Goal: Information Seeking & Learning: Learn about a topic

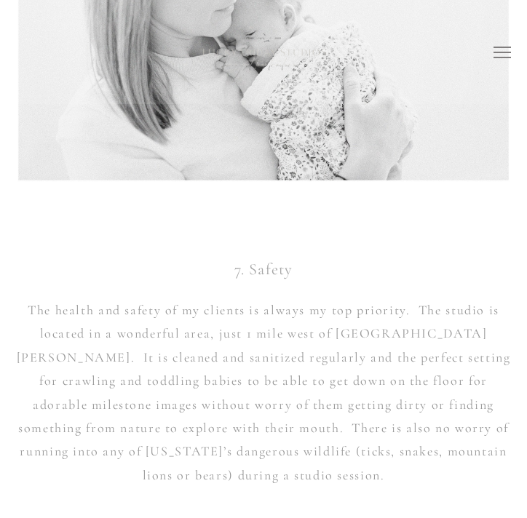
scroll to position [22005, 0]
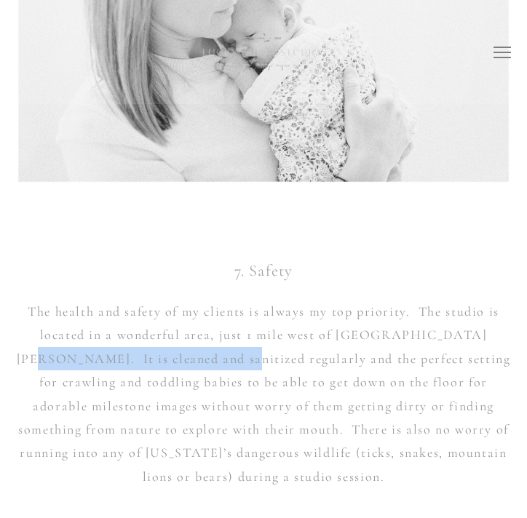
drag, startPoint x: 466, startPoint y: 333, endPoint x: 215, endPoint y: 364, distance: 253.0
click at [215, 364] on p "The health and safety of my clients is always my top priority. The studio is lo…" at bounding box center [264, 394] width 496 height 188
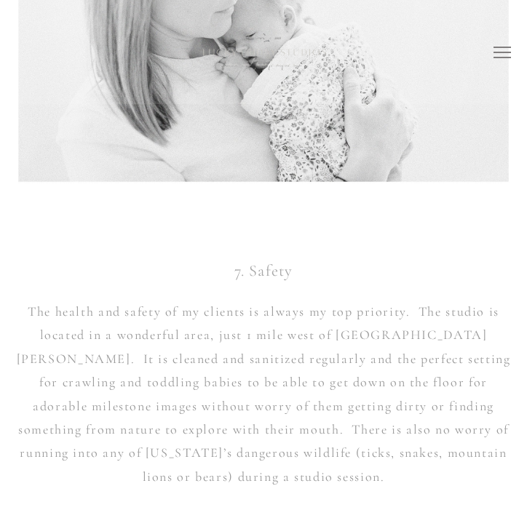
click at [211, 365] on p "The health and safety of my clients is always my top priority. The studio is lo…" at bounding box center [264, 394] width 496 height 188
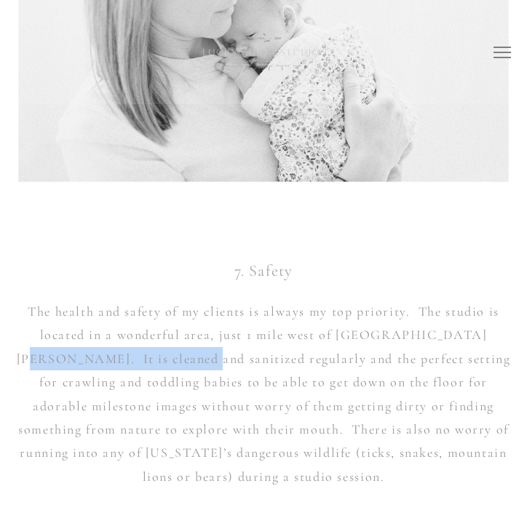
drag, startPoint x: 459, startPoint y: 333, endPoint x: 175, endPoint y: 360, distance: 285.9
click at [175, 360] on p "The health and safety of my clients is always my top priority. The studio is lo…" at bounding box center [264, 394] width 496 height 188
copy p "It is cleaned and sanitized"
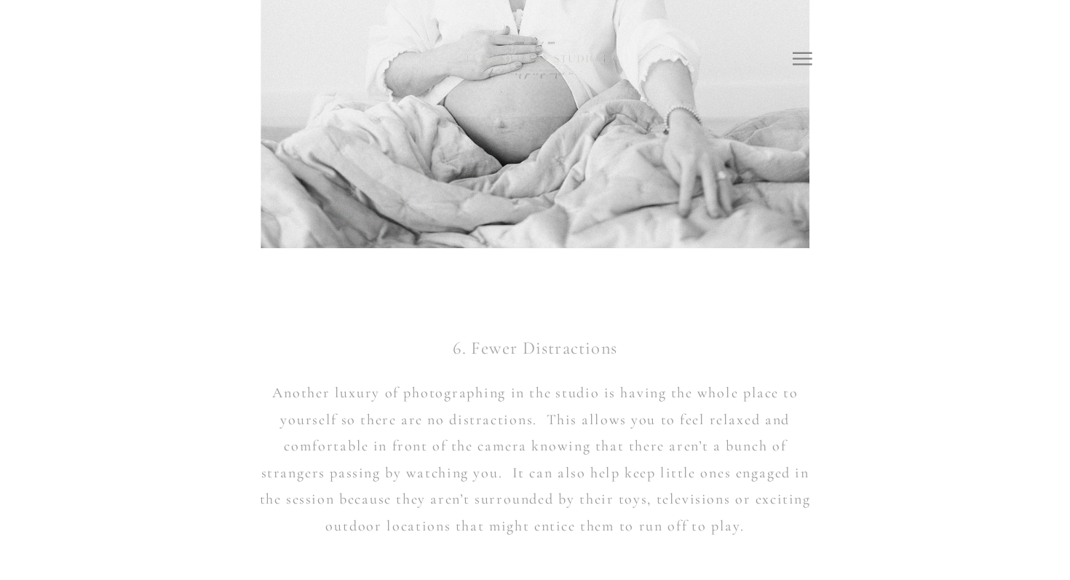
scroll to position [17809, 0]
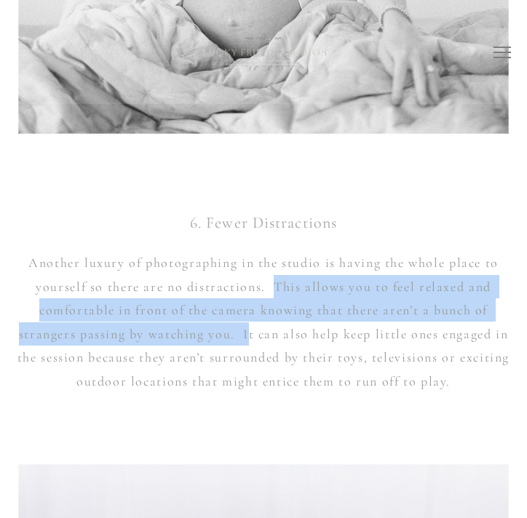
drag, startPoint x: 273, startPoint y: 285, endPoint x: 245, endPoint y: 324, distance: 47.5
click at [245, 322] on p "Another luxury of photographing in the studio is having the whole place to your…" at bounding box center [264, 321] width 496 height 141
copy p "This allows you to feel relaxed and comfortable in front of the camera knowing …"
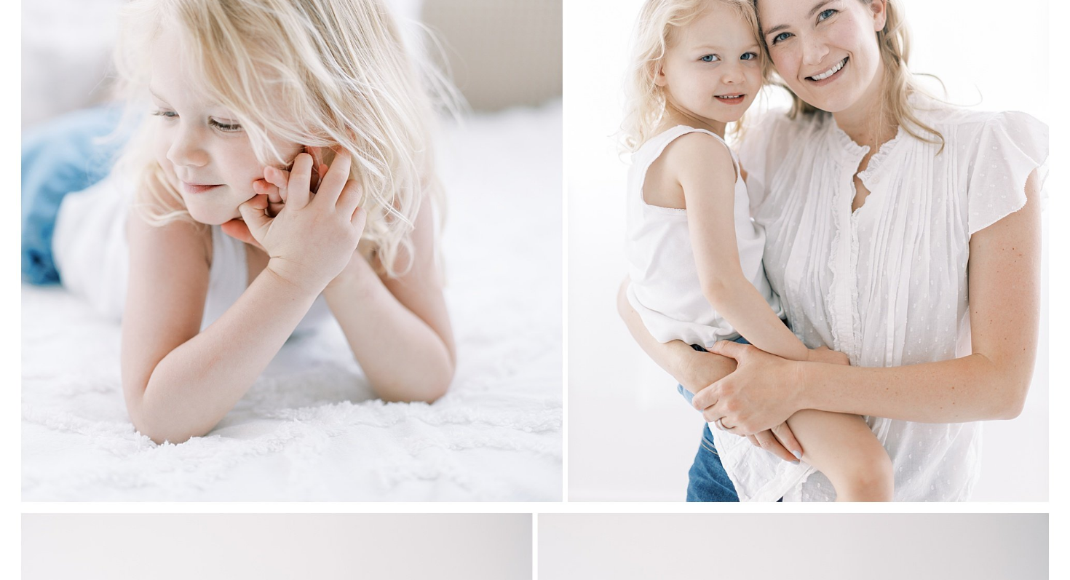
scroll to position [7445, 0]
